Goal: Information Seeking & Learning: Learn about a topic

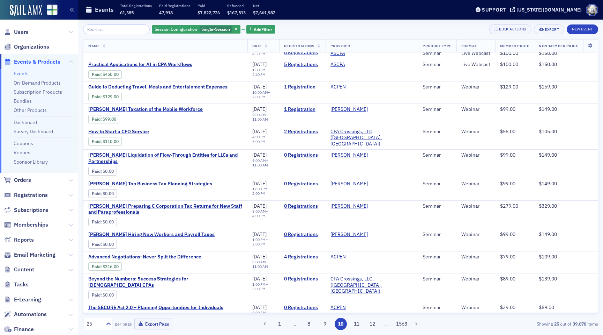
scroll to position [323, 0]
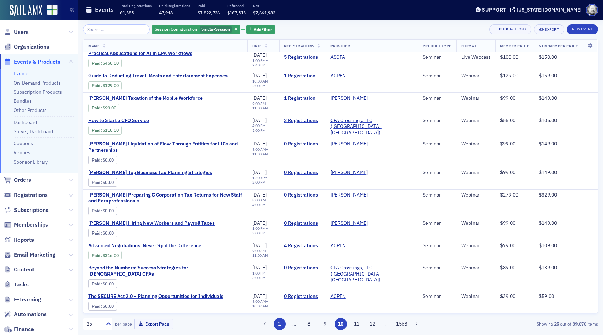
click at [278, 324] on button "1" at bounding box center [280, 323] width 12 height 12
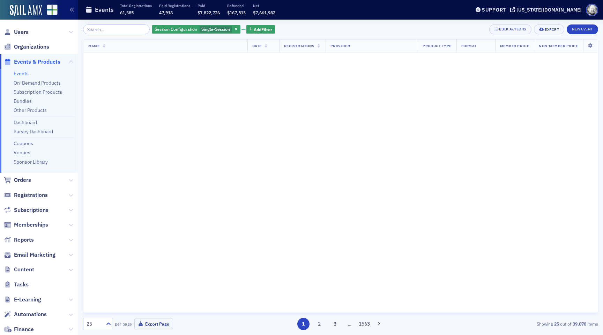
scroll to position [0, 0]
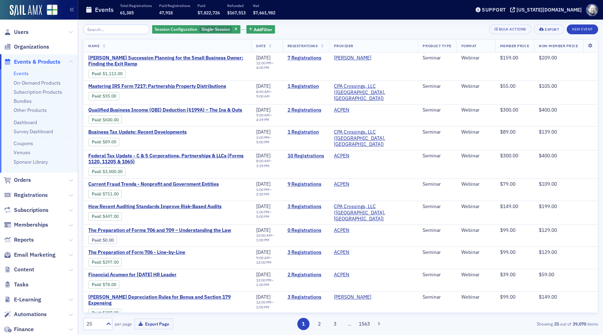
click at [279, 45] on th "Date" at bounding box center [266, 45] width 31 height 13
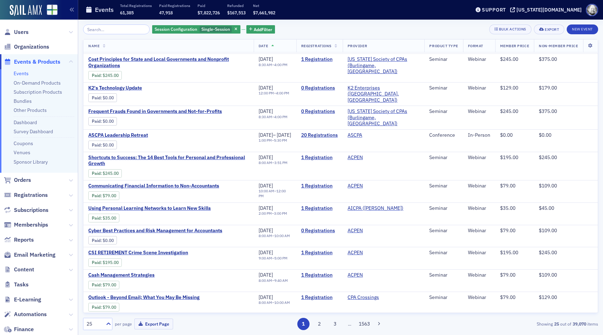
scroll to position [214, 0]
click at [132, 132] on span "ASCPA Leadership Retreat" at bounding box center [146, 135] width 117 height 6
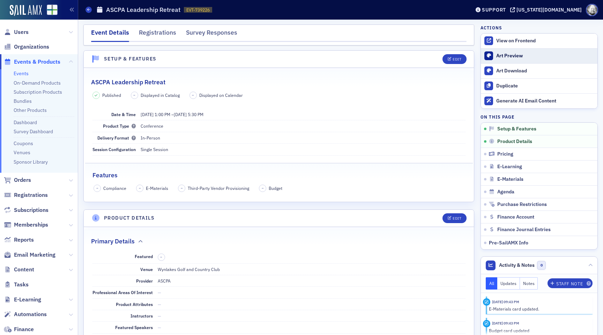
click at [504, 56] on div "Art Preview" at bounding box center [546, 56] width 98 height 6
click at [507, 41] on div "View on Frontend" at bounding box center [546, 41] width 98 height 6
